Goal: Task Accomplishment & Management: Use online tool/utility

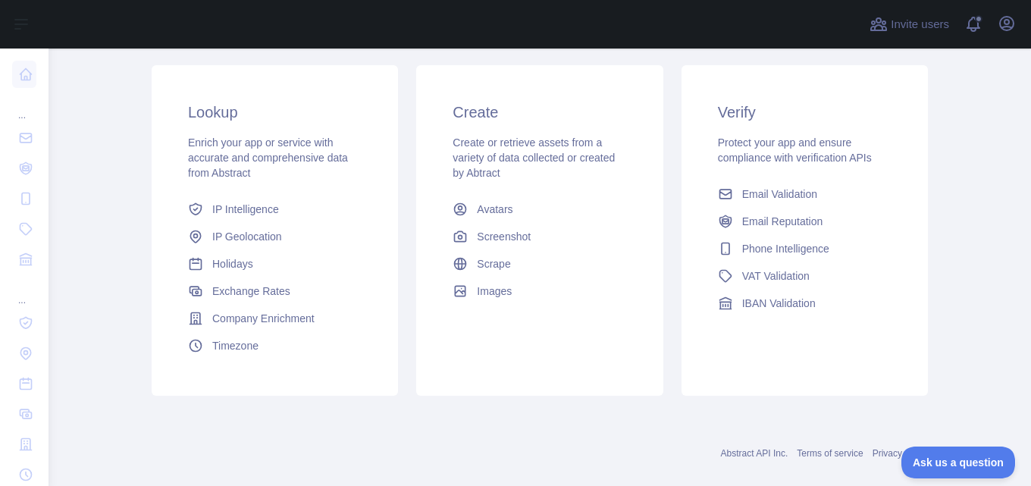
scroll to position [339, 0]
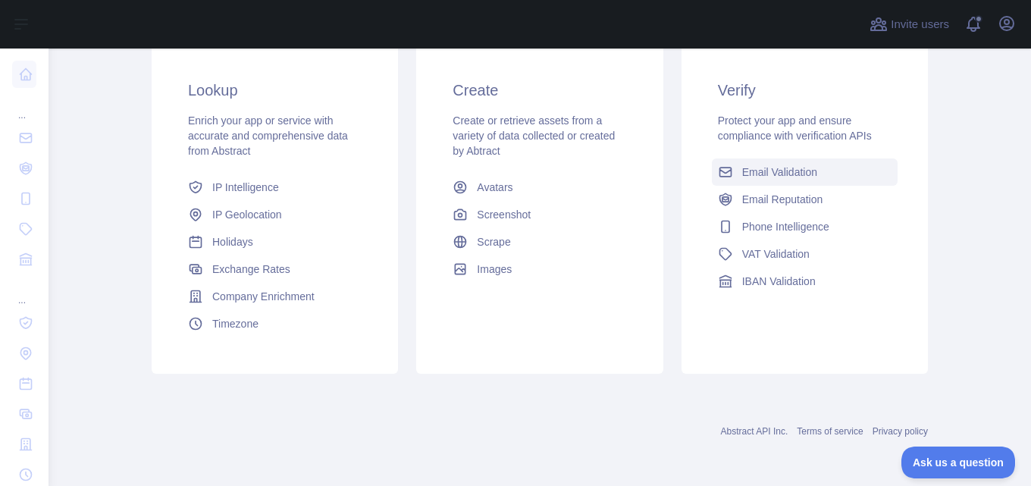
click at [747, 171] on span "Email Validation" at bounding box center [779, 171] width 75 height 15
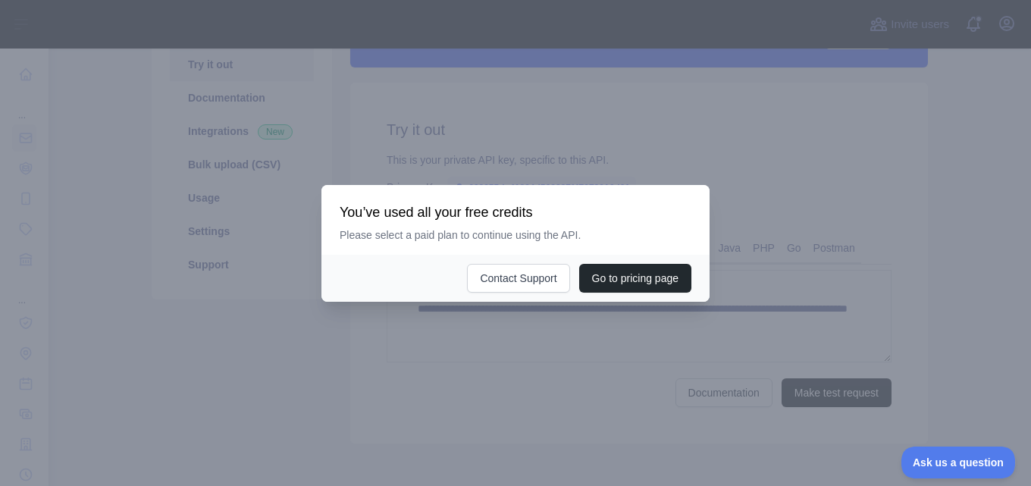
scroll to position [304, 0]
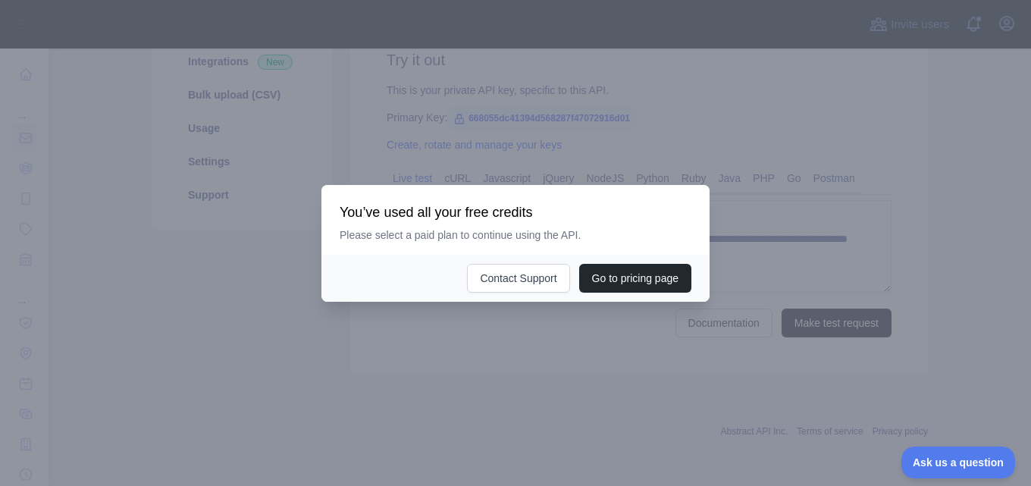
click at [534, 334] on div at bounding box center [515, 243] width 1031 height 486
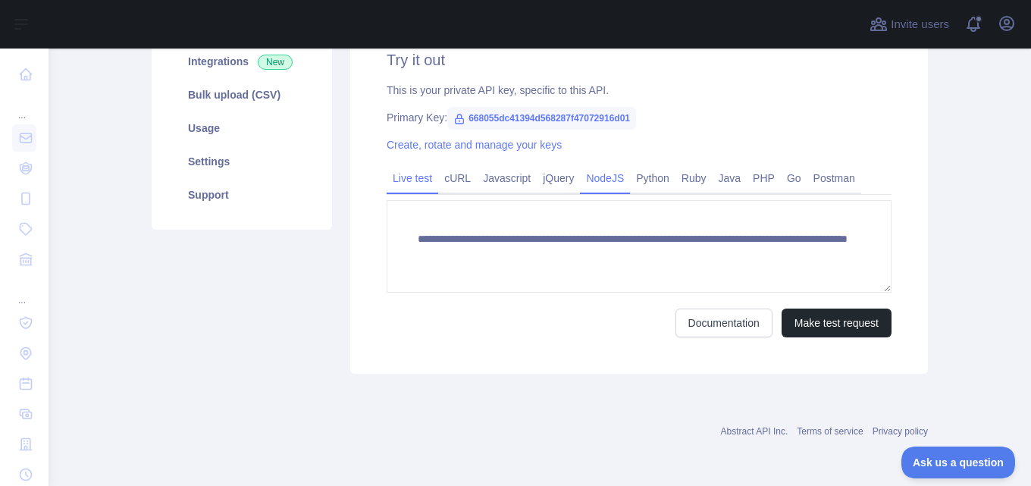
click at [594, 174] on link "NodeJS" at bounding box center [605, 178] width 50 height 24
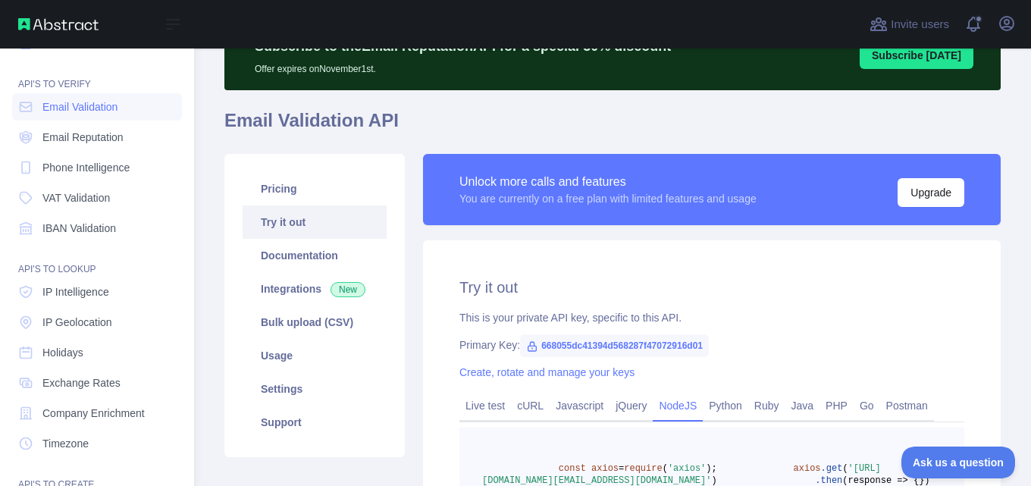
scroll to position [0, 0]
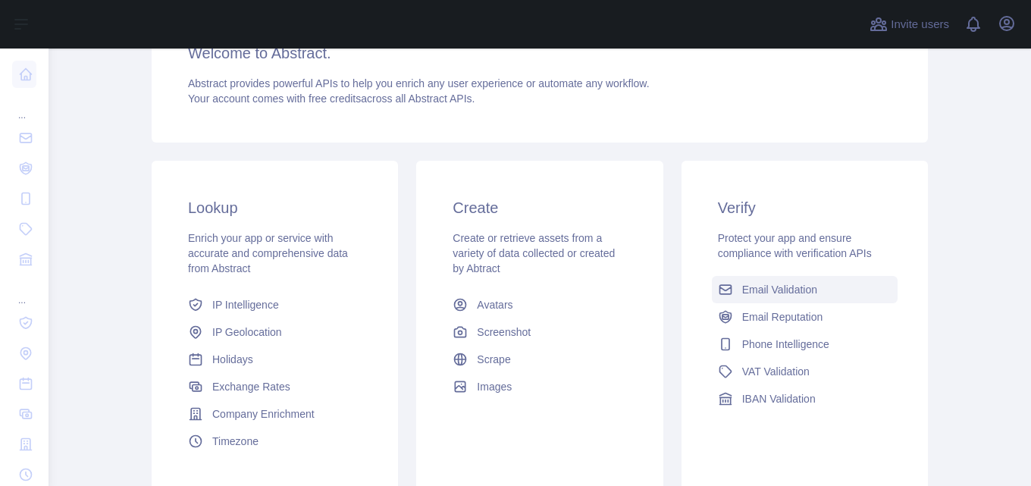
click at [769, 293] on span "Email Validation" at bounding box center [779, 289] width 75 height 15
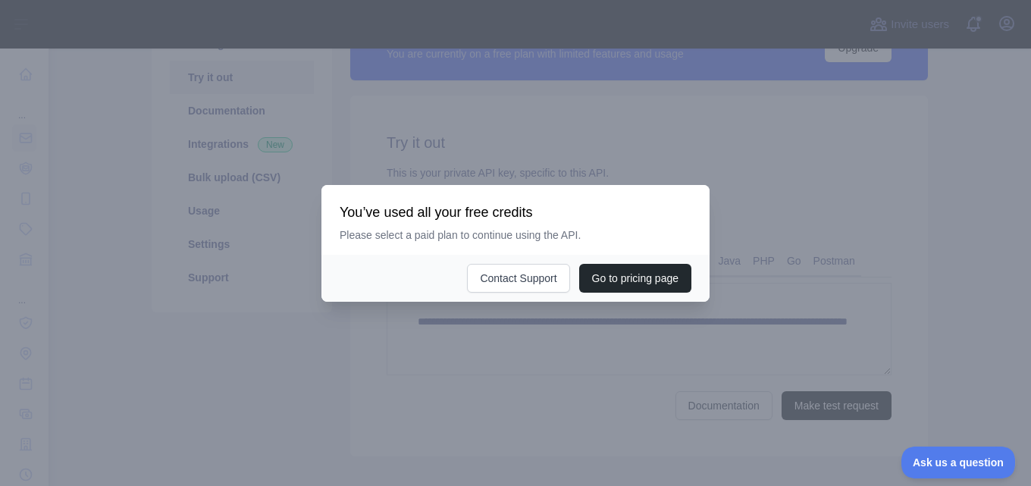
click at [577, 387] on div at bounding box center [515, 243] width 1031 height 486
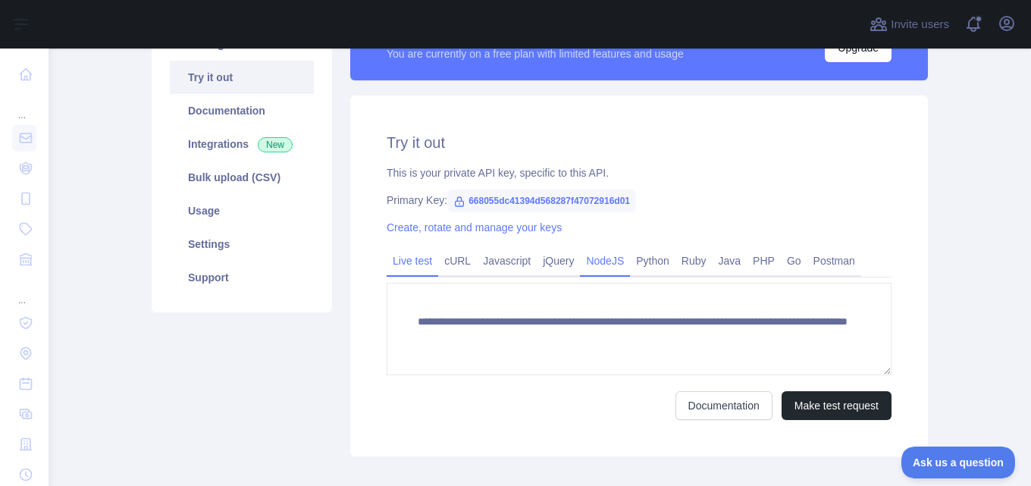
click at [585, 259] on link "NodeJS" at bounding box center [605, 261] width 50 height 24
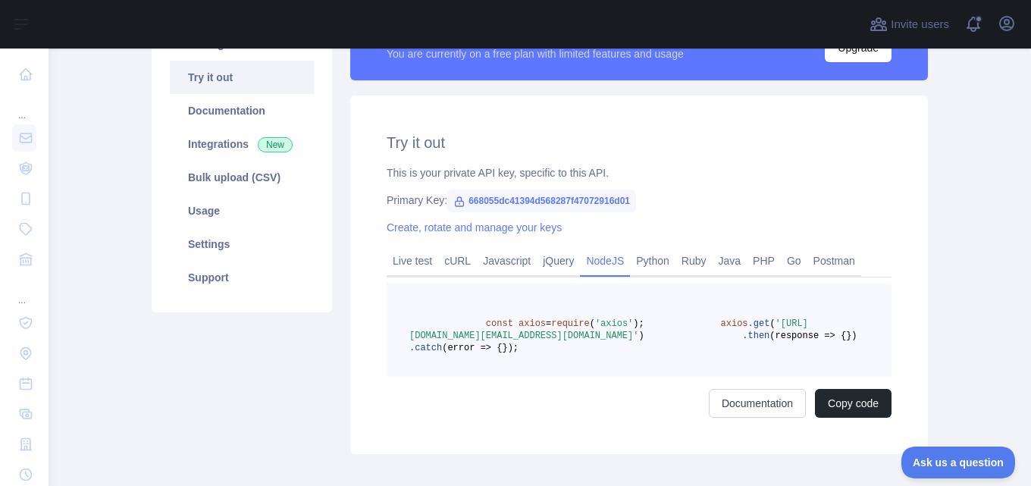
drag, startPoint x: 600, startPoint y: 347, endPoint x: 591, endPoint y: 345, distance: 9.4
click at [583, 341] on span "'[URL][DOMAIN_NAME][EMAIL_ADDRESS][DOMAIN_NAME]'" at bounding box center [608, 329] width 399 height 23
click at [612, 370] on pre "const axios = require ( 'axios' ); axios .get ( 'https://emailvalidation.abstra…" at bounding box center [639, 330] width 505 height 94
drag, startPoint x: 603, startPoint y: 346, endPoint x: 446, endPoint y: 346, distance: 156.9
click at [443, 341] on span "'[URL][DOMAIN_NAME][EMAIL_ADDRESS][DOMAIN_NAME]'" at bounding box center [608, 329] width 399 height 23
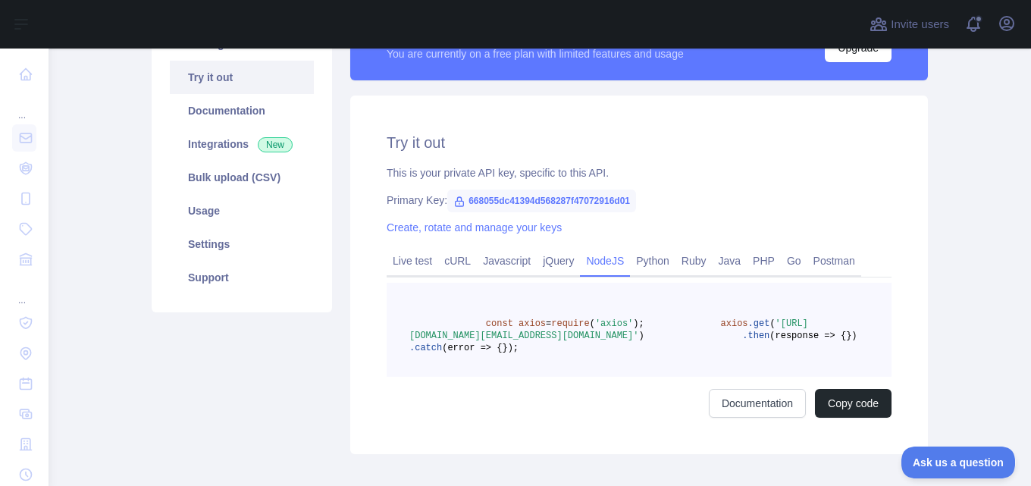
copy span "668055dc41394d568287f47072916d01"
click at [678, 418] on div "const axios = require ( 'axios' ); axios .get ( 'https://emailvalidation.abstra…" at bounding box center [639, 350] width 505 height 135
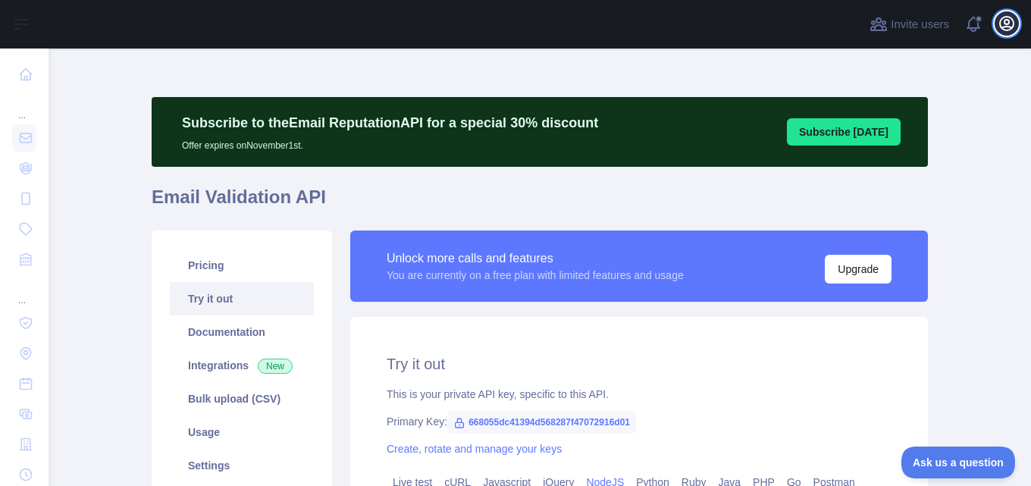
click at [1000, 24] on icon "button" at bounding box center [1007, 24] width 14 height 14
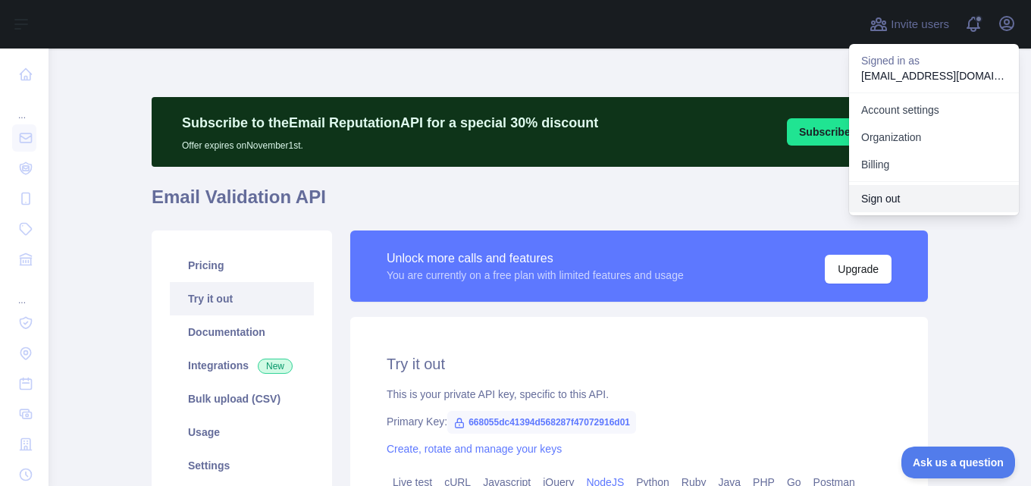
click at [871, 202] on button "Sign out" at bounding box center [934, 198] width 170 height 27
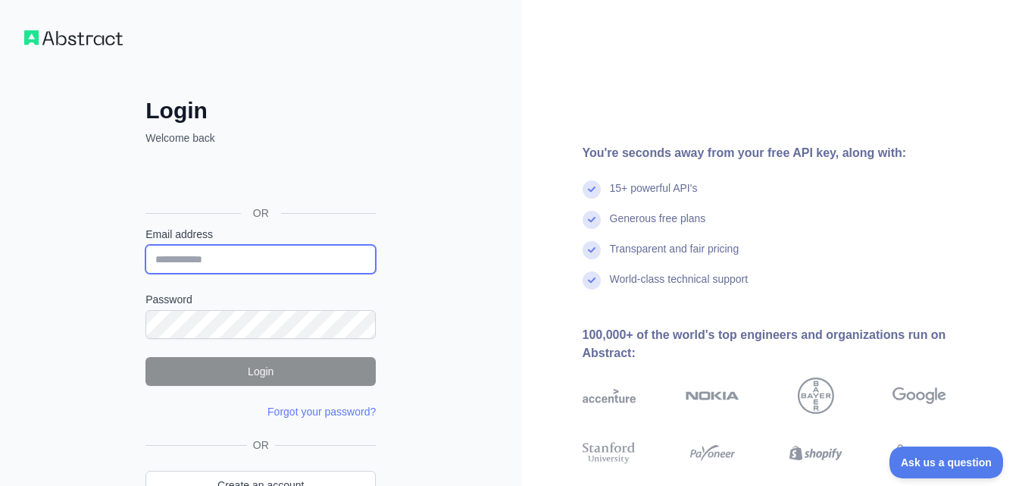
click at [242, 265] on input "Email address" at bounding box center [261, 259] width 230 height 29
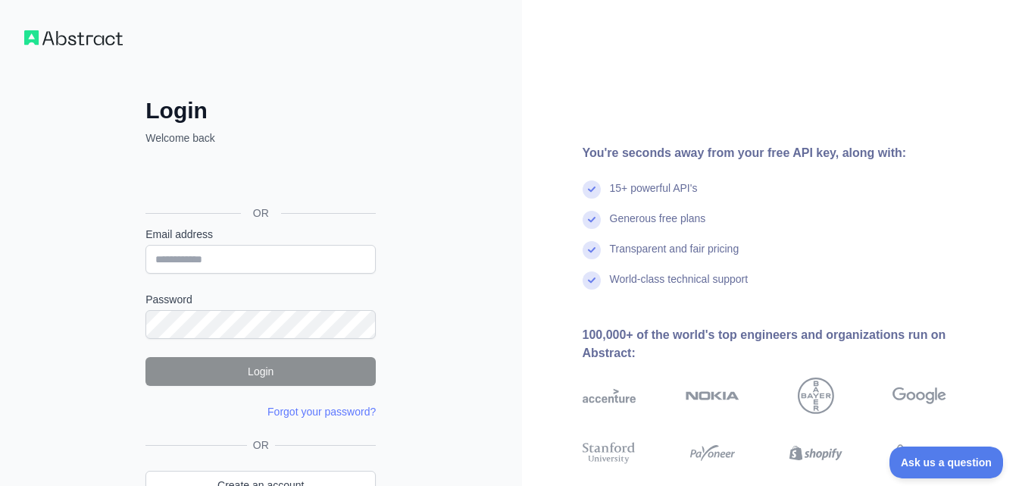
click at [434, 86] on div "Login Welcome back OR Email address Password Login Forgot your password? Please…" at bounding box center [261, 289] width 522 height 579
